Goal: Information Seeking & Learning: Learn about a topic

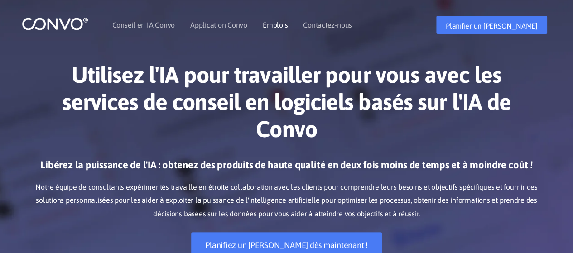
click at [284, 21] on font "Emplois" at bounding box center [275, 25] width 25 height 8
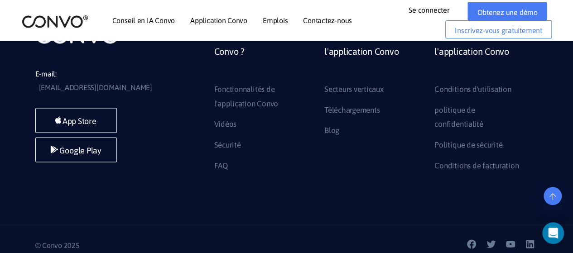
scroll to position [831, 0]
